Goal: Task Accomplishment & Management: Manage account settings

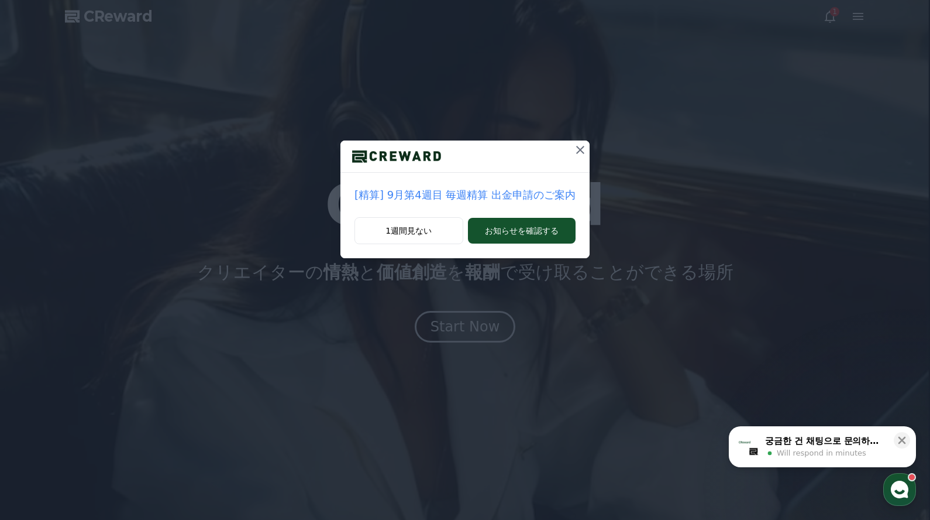
click at [579, 152] on icon at bounding box center [580, 150] width 14 height 14
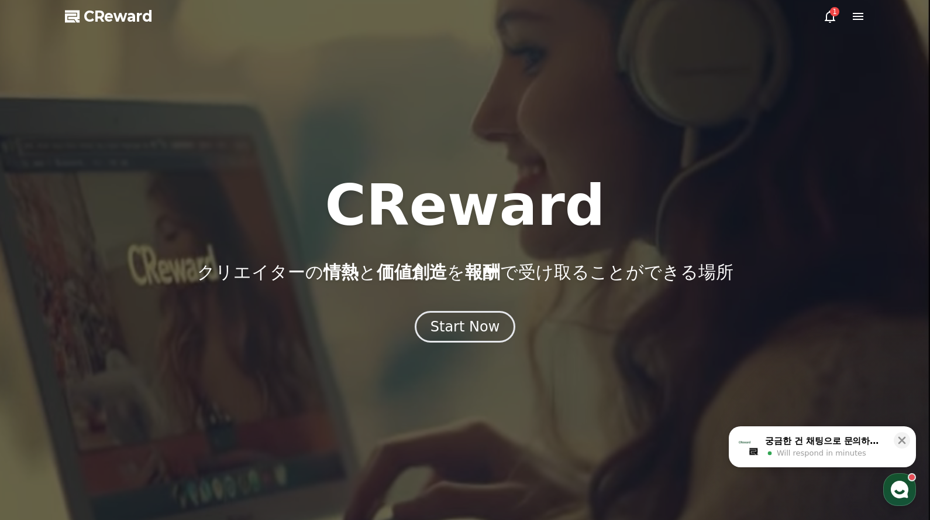
click at [826, 19] on icon at bounding box center [830, 16] width 14 height 14
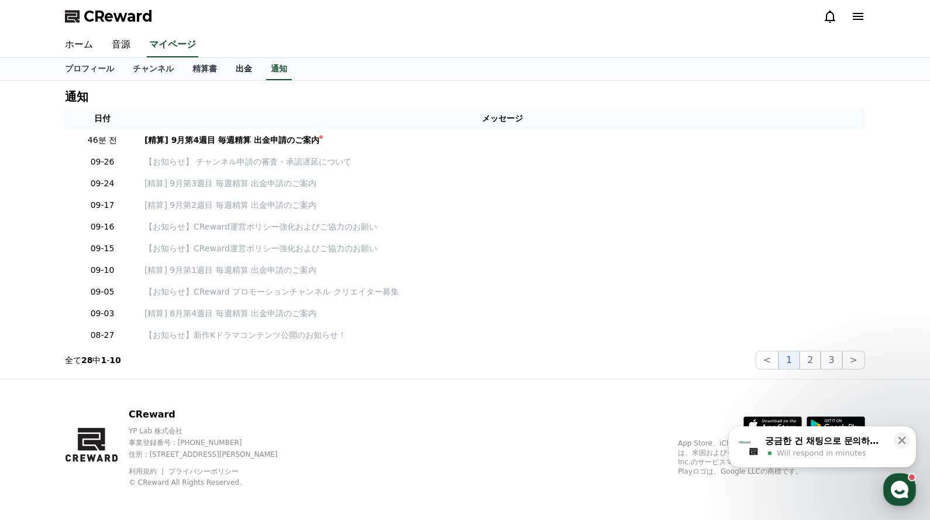
click at [249, 73] on link "出金" at bounding box center [243, 69] width 35 height 22
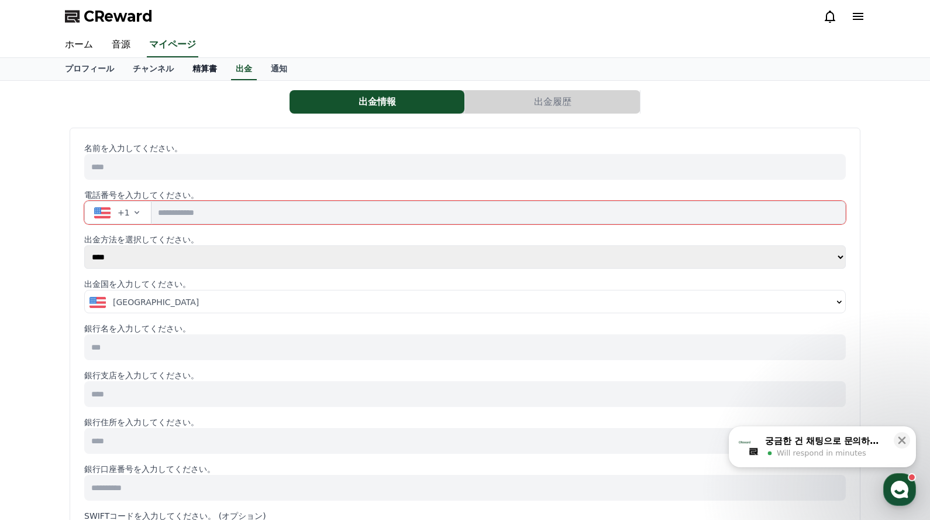
click at [211, 66] on link "精算書" at bounding box center [204, 69] width 43 height 22
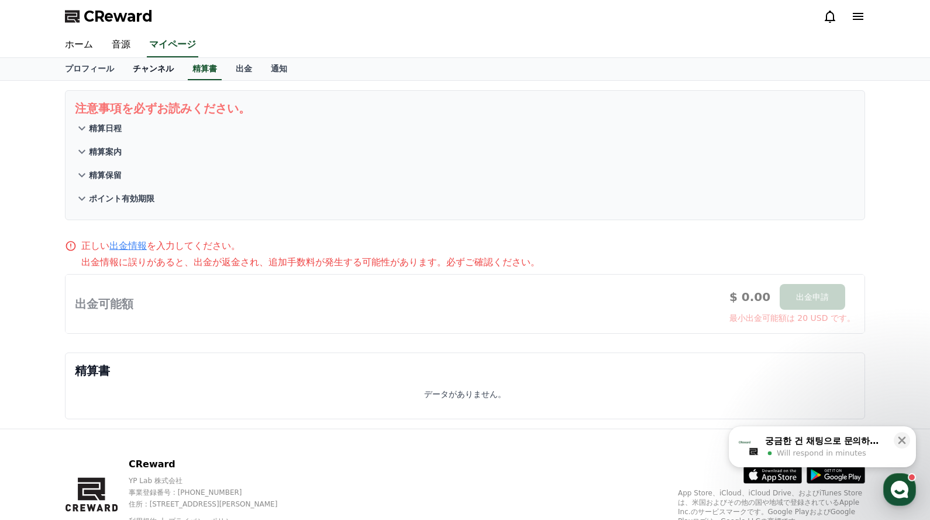
click at [159, 73] on link "チャンネル" at bounding box center [153, 69] width 60 height 22
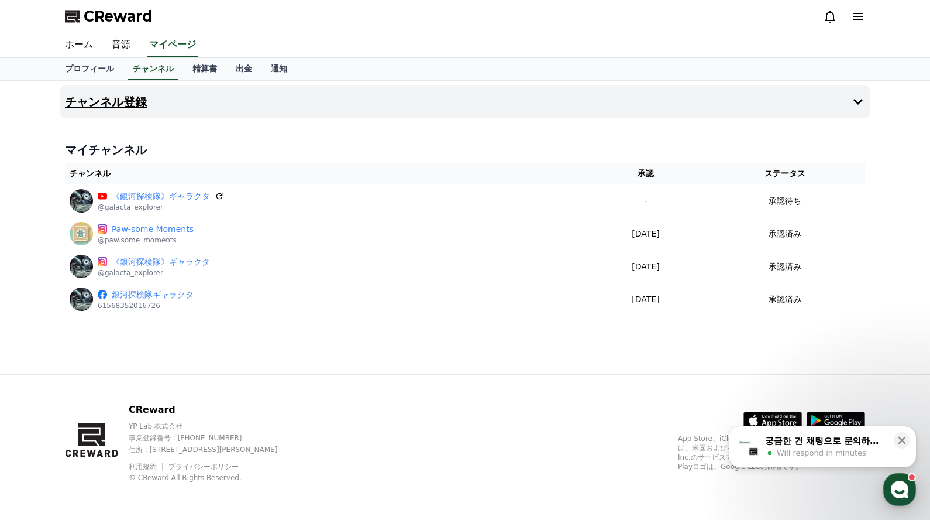
click at [863, 101] on icon at bounding box center [858, 102] width 14 height 14
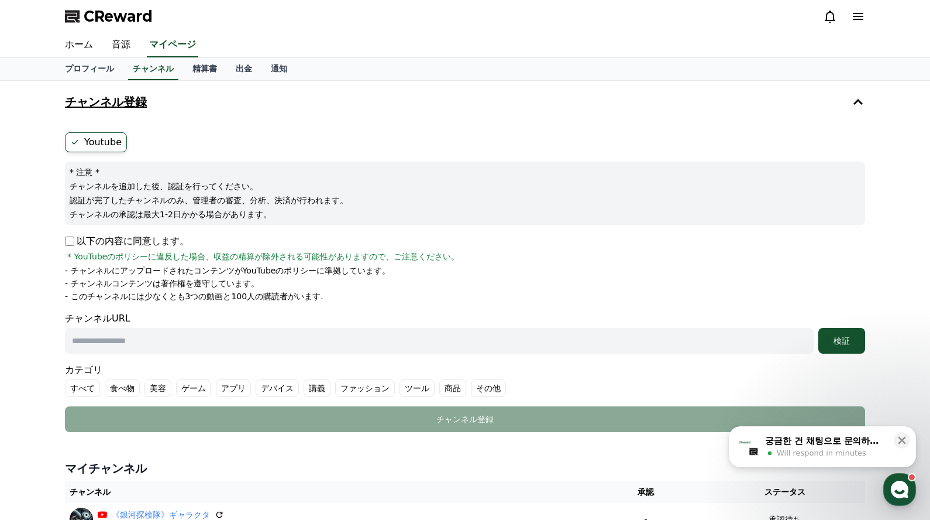
click at [162, 344] on input "text" at bounding box center [439, 341] width 749 height 26
paste input "**********"
type input "**********"
click at [95, 136] on label "Youtube" at bounding box center [96, 142] width 62 height 20
click at [851, 343] on div "検証" at bounding box center [841, 341] width 37 height 12
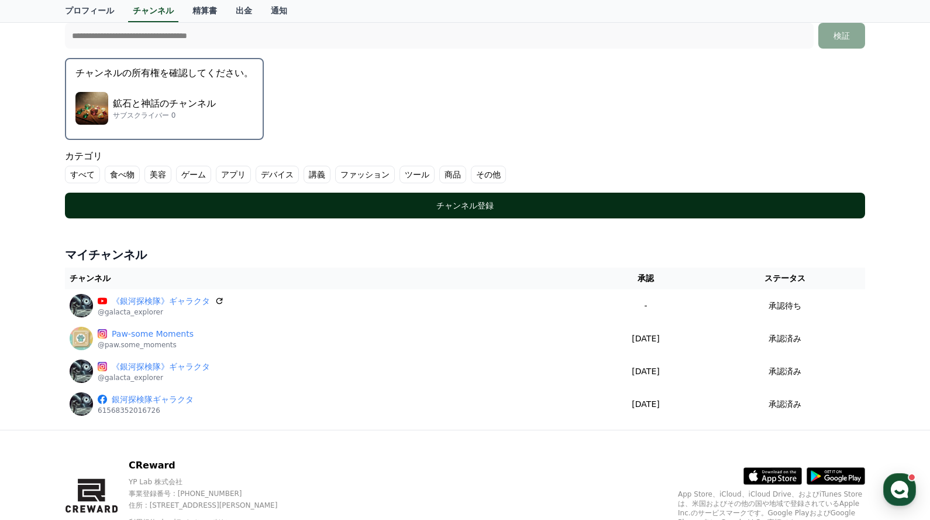
scroll to position [193, 0]
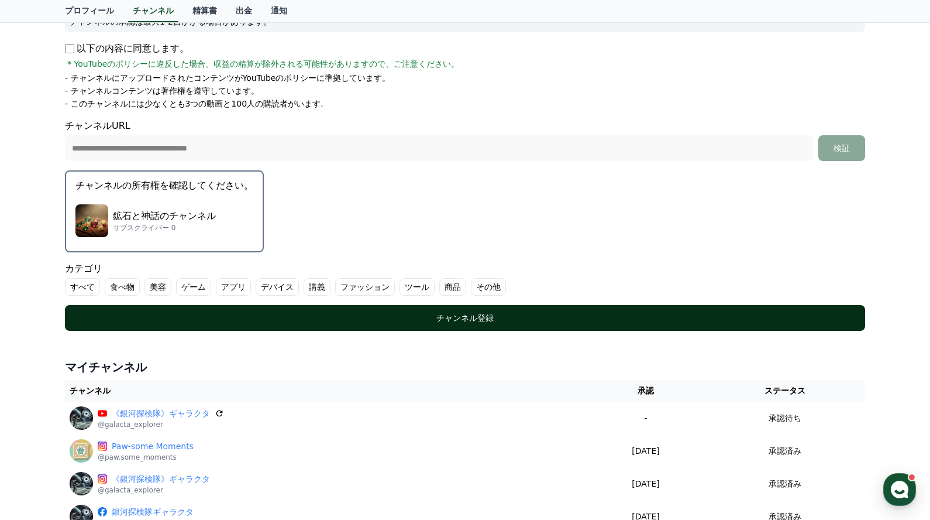
click at [320, 315] on div "チャンネル登録" at bounding box center [465, 318] width 754 height 12
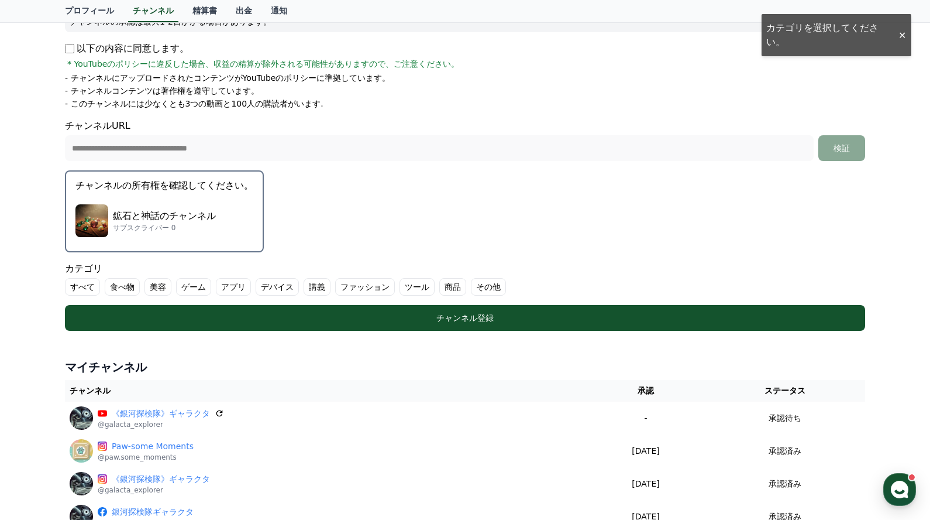
click at [479, 288] on label "その他" at bounding box center [488, 287] width 35 height 18
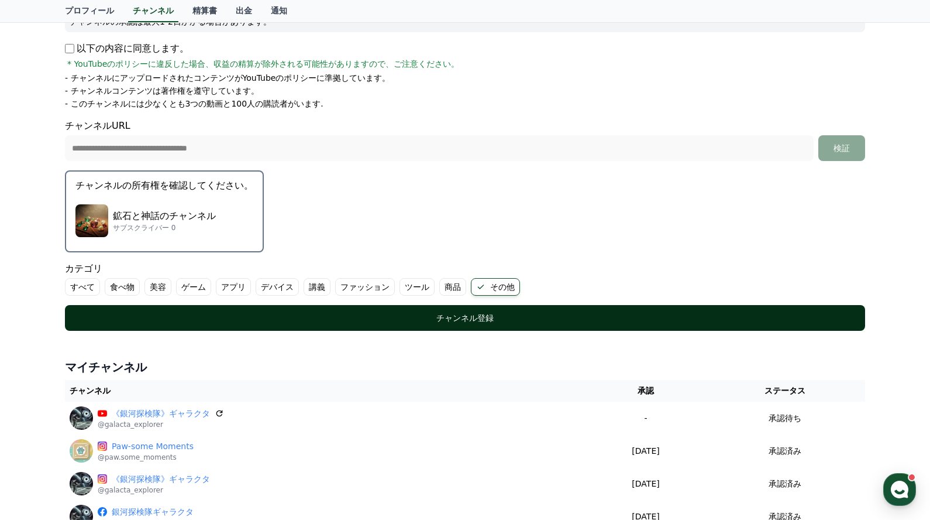
click at [475, 315] on div "チャンネル登録" at bounding box center [465, 318] width 754 height 12
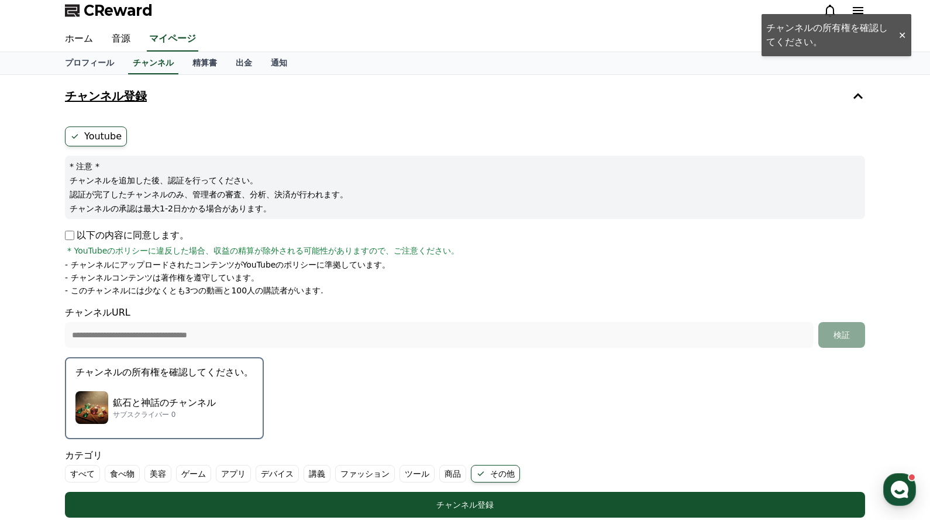
scroll to position [160, 0]
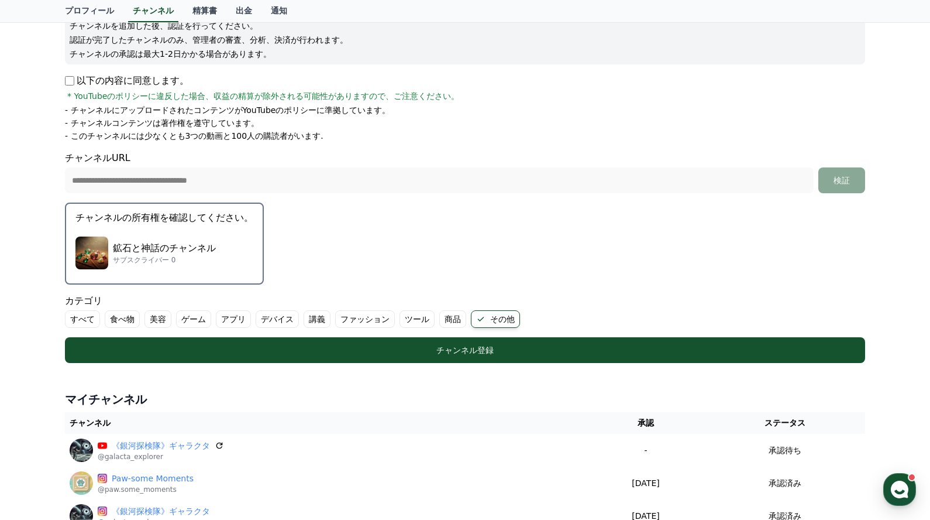
click at [174, 224] on p "チャンネルの所有権を確認してください。" at bounding box center [164, 218] width 178 height 14
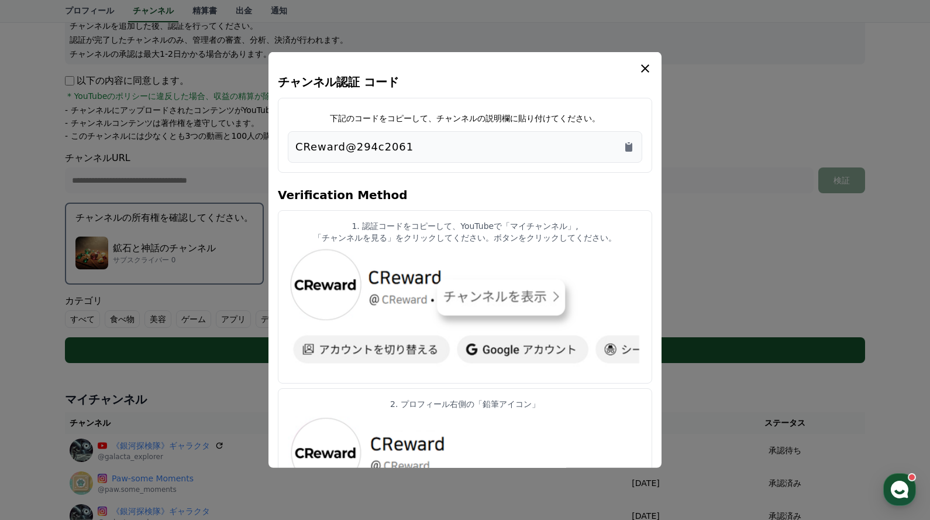
click at [622, 145] on div "CReward@294c2061" at bounding box center [465, 147] width 339 height 16
click at [393, 148] on p "CReward@294c2061" at bounding box center [355, 147] width 118 height 16
copy div "CReward@294c2061"
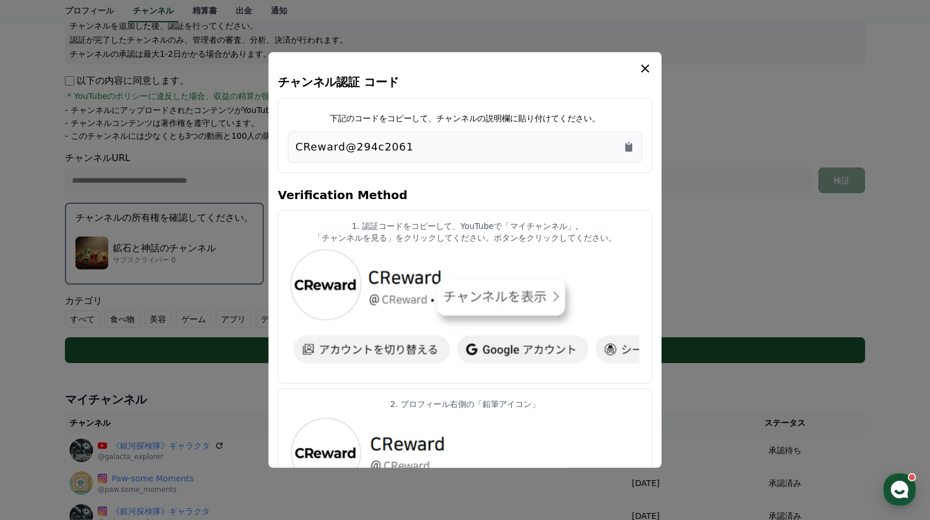
click at [644, 68] on icon "modal" at bounding box center [645, 68] width 8 height 8
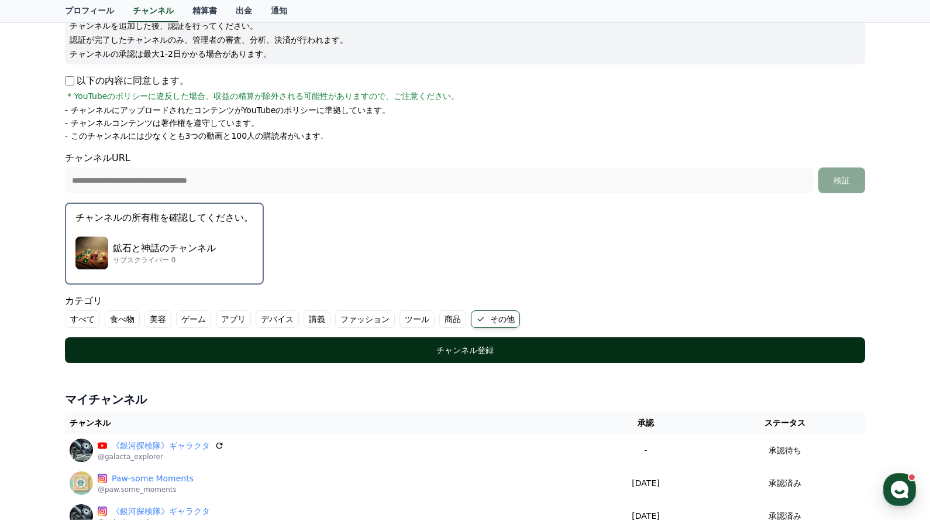
click at [503, 348] on div "チャンネル登録" at bounding box center [465, 350] width 754 height 12
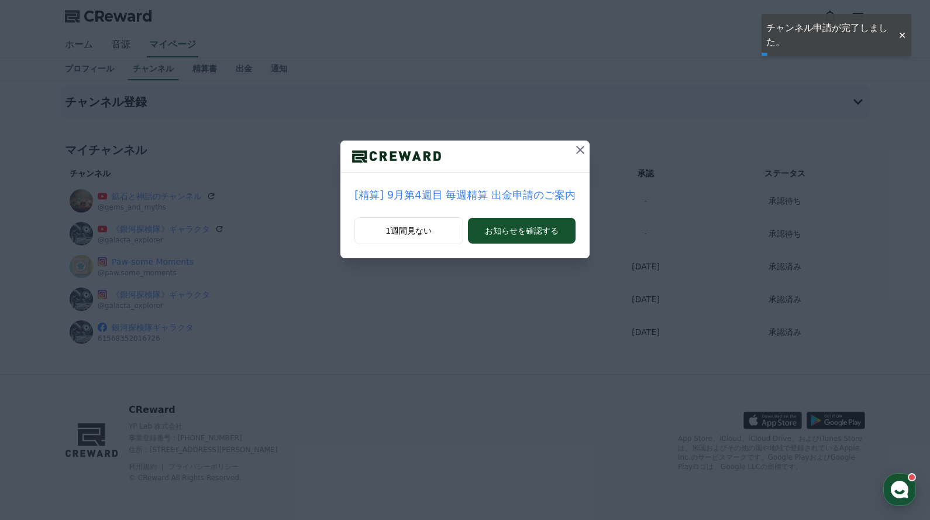
click at [573, 149] on icon at bounding box center [580, 150] width 14 height 14
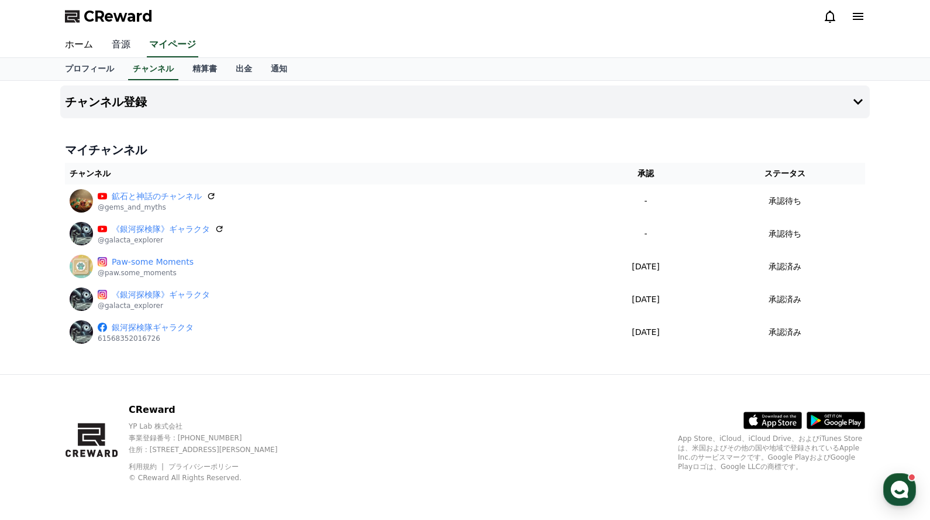
click at [121, 42] on link "音源" at bounding box center [120, 45] width 37 height 25
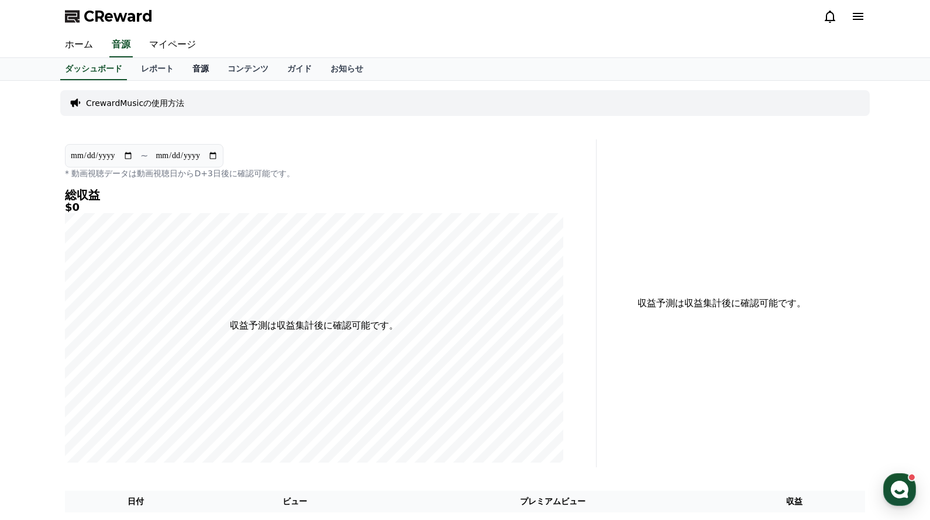
click at [196, 70] on link "音源" at bounding box center [200, 69] width 35 height 22
